Goal: Use online tool/utility

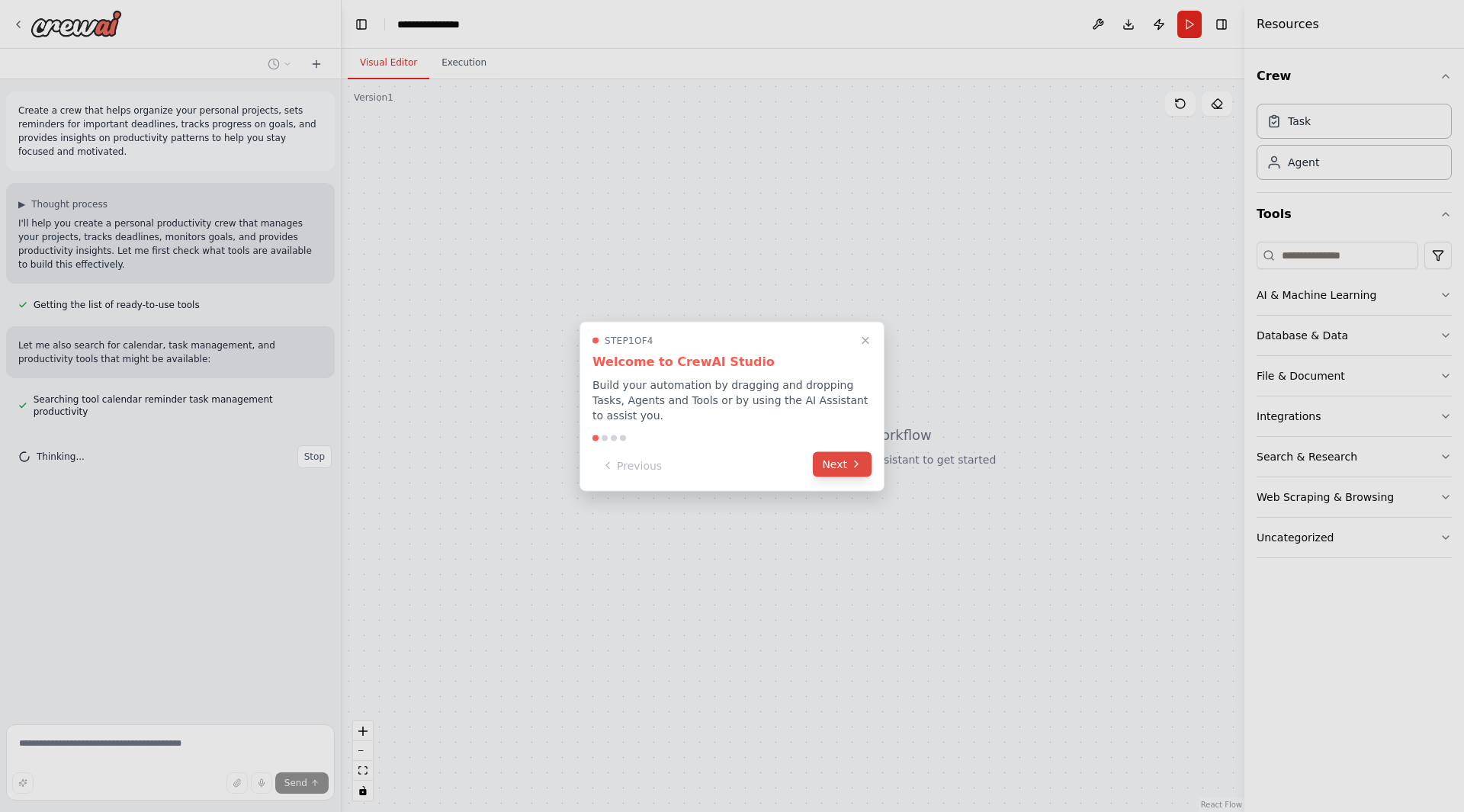
click at [834, 461] on button "Next" at bounding box center [842, 464] width 59 height 25
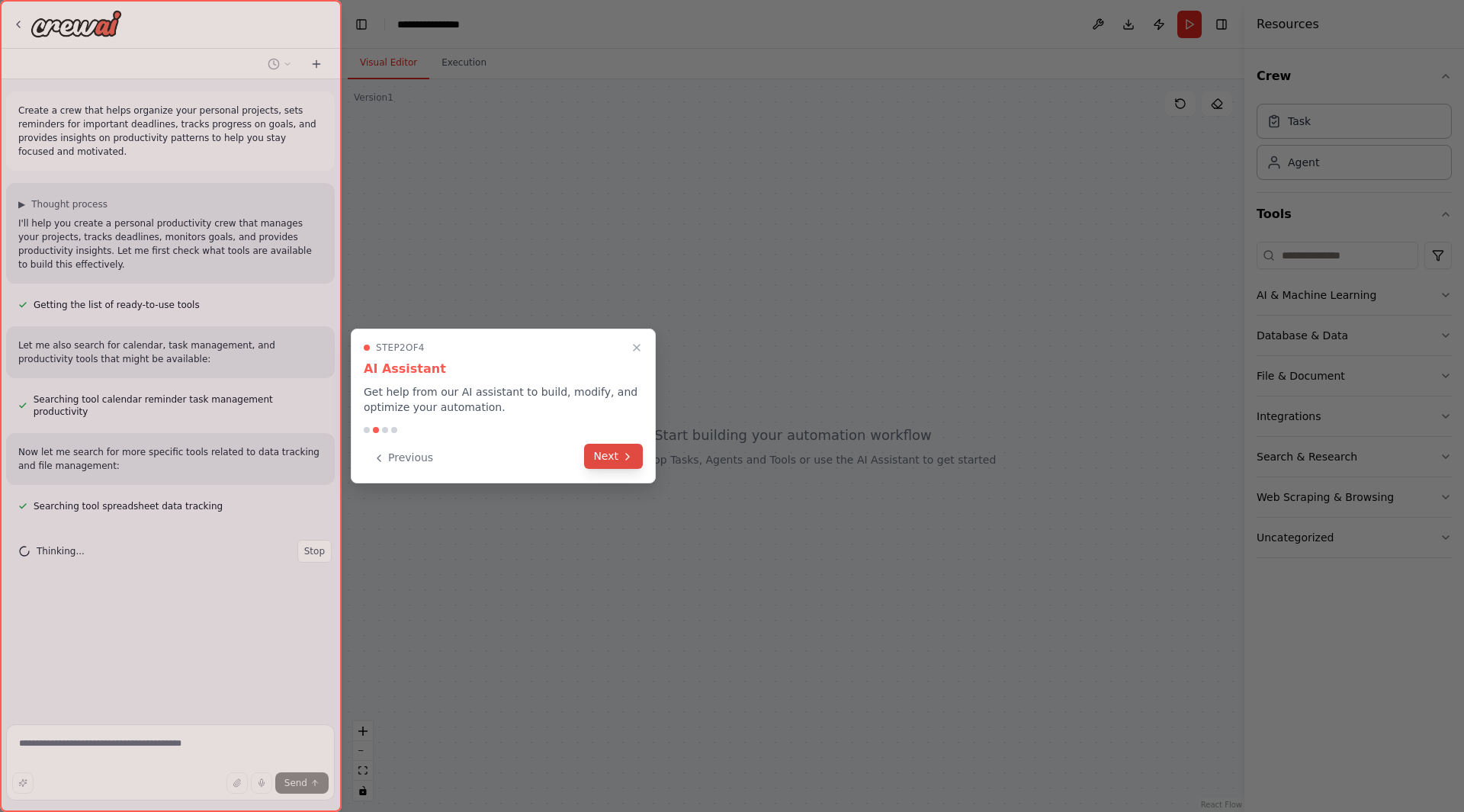
click at [618, 454] on button "Next" at bounding box center [613, 456] width 59 height 25
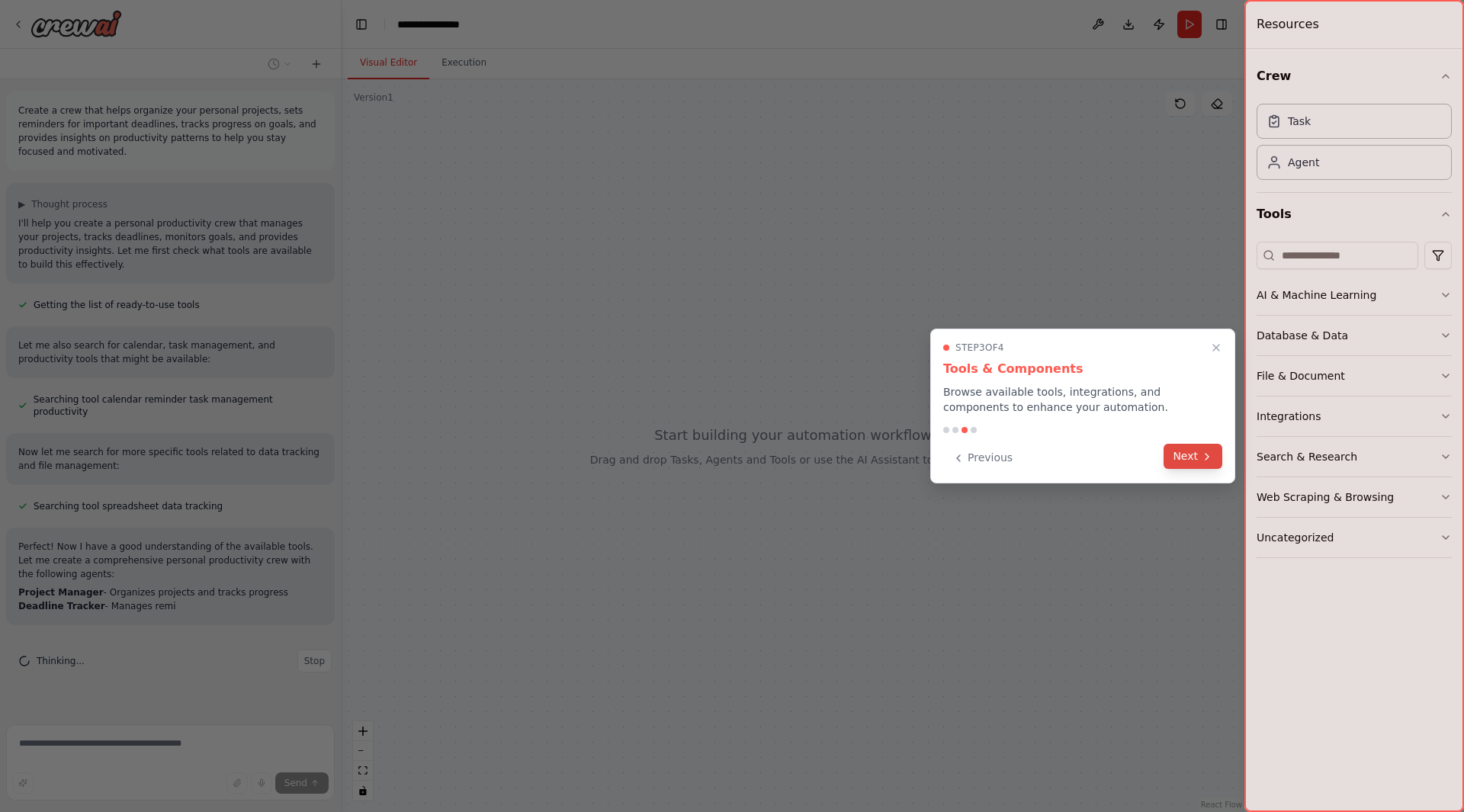
click at [1188, 458] on button "Next" at bounding box center [1193, 456] width 59 height 25
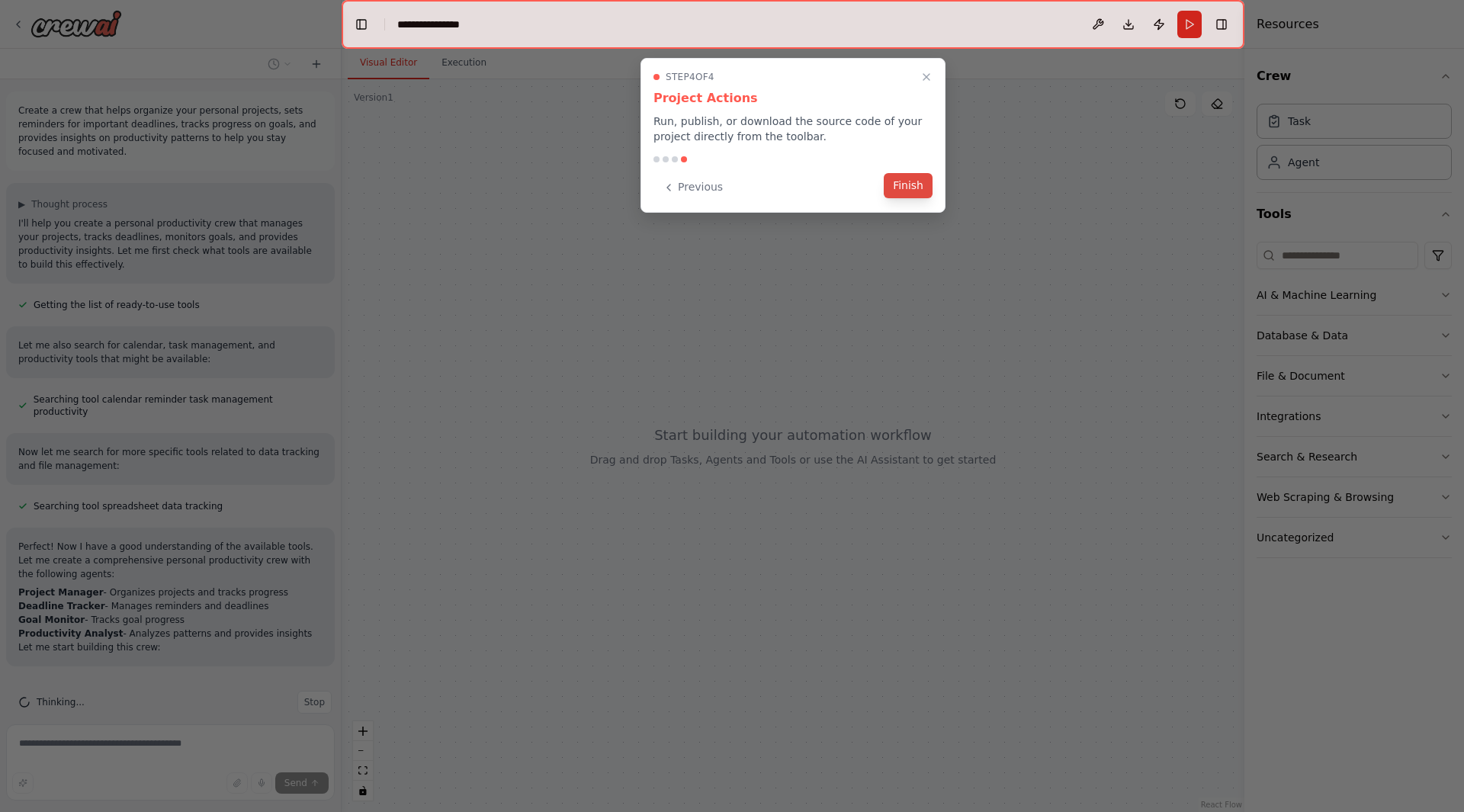
click at [908, 191] on button "Finish" at bounding box center [908, 186] width 49 height 25
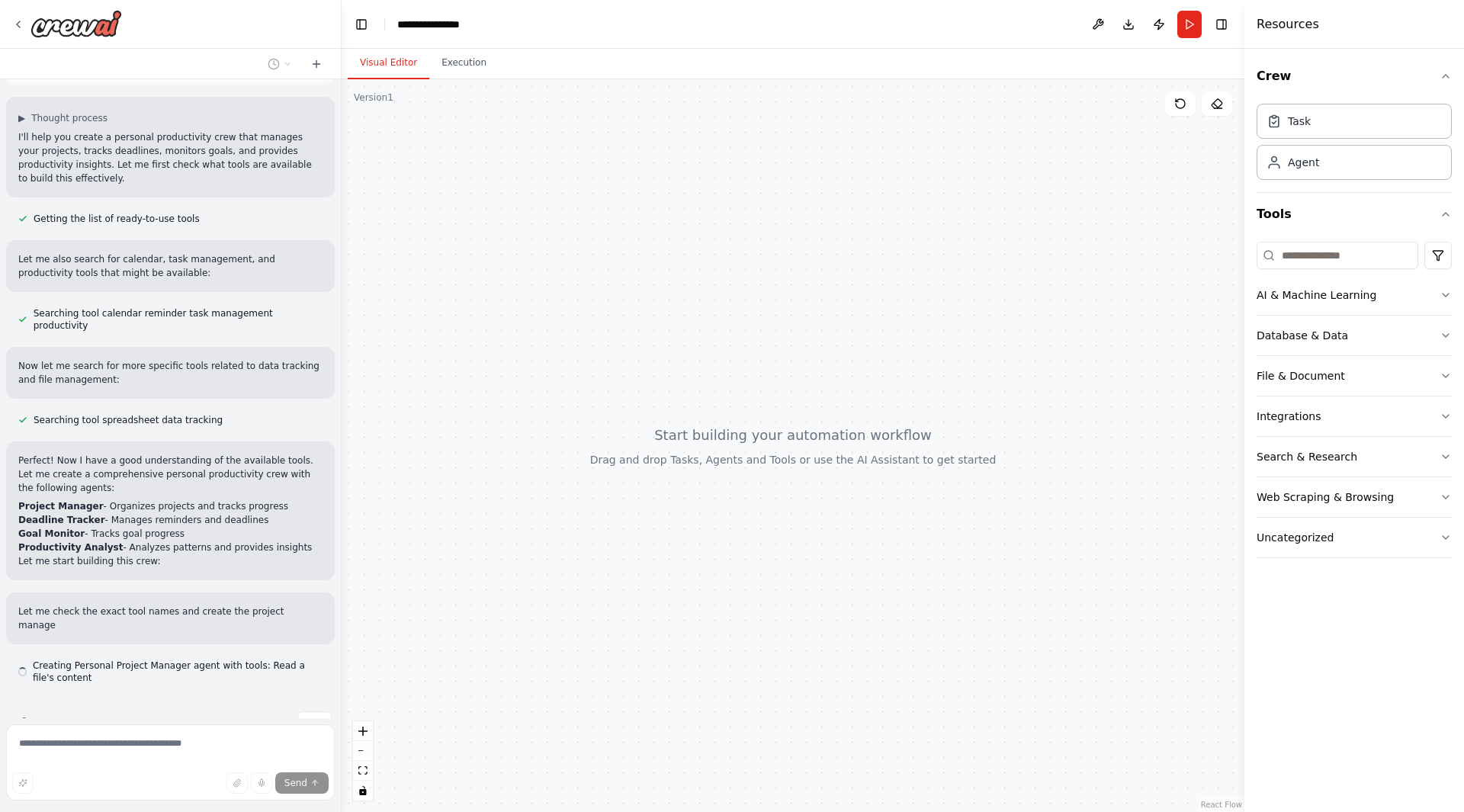
scroll to position [100, 0]
